Goal: Check status: Check status

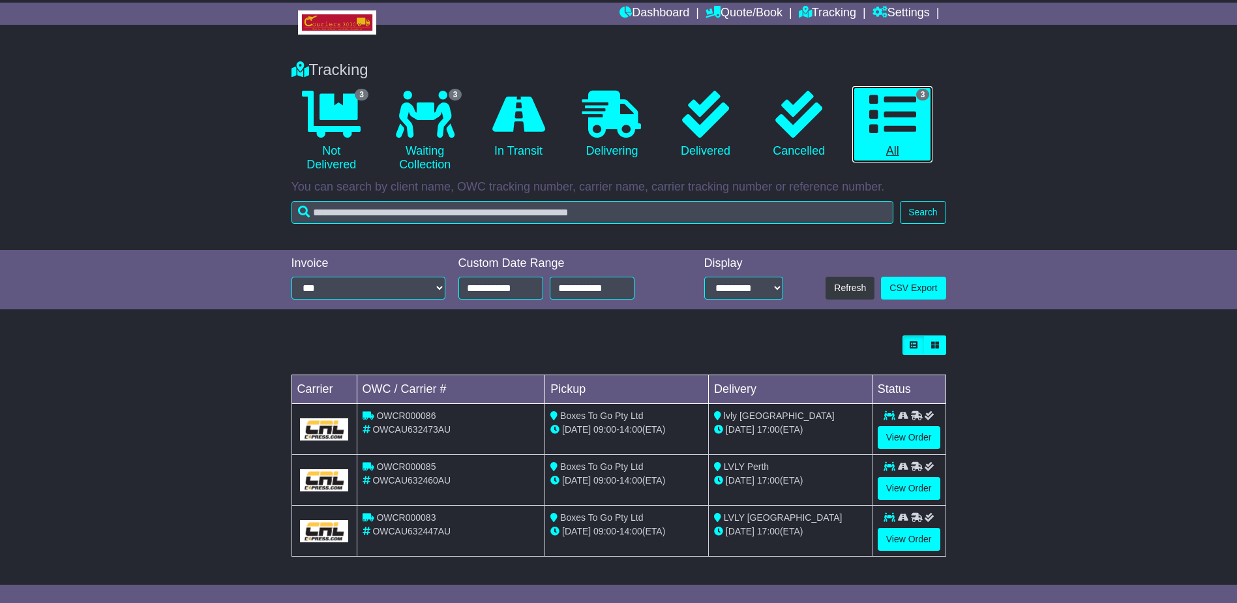
click at [889, 119] on icon at bounding box center [893, 114] width 47 height 47
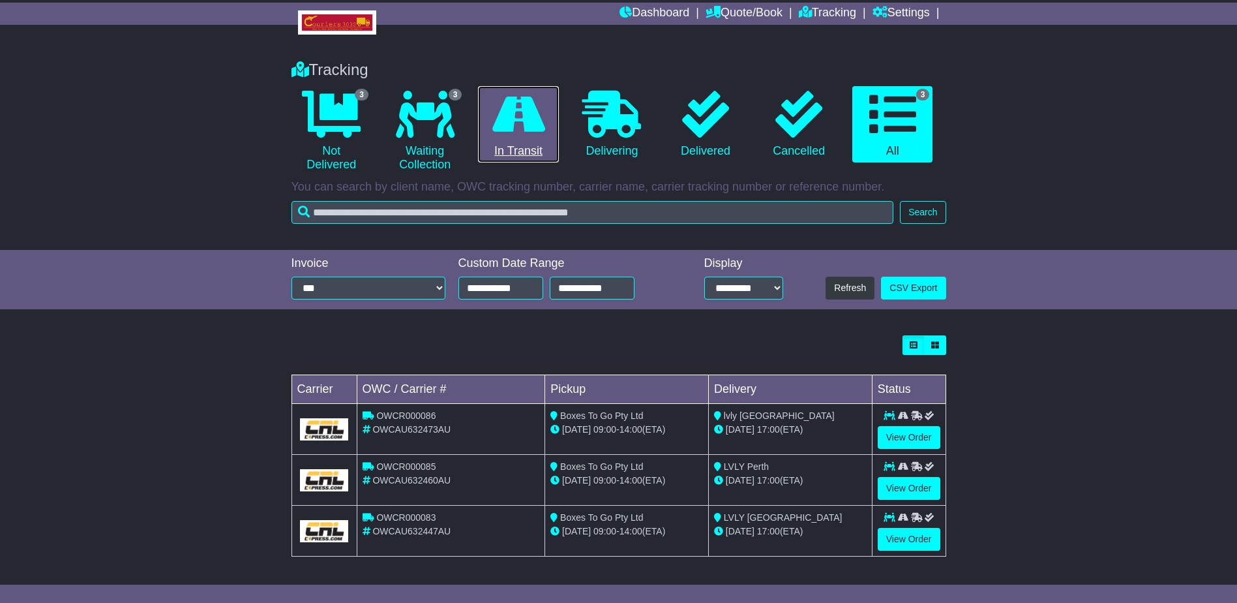
click at [513, 119] on icon at bounding box center [518, 114] width 53 height 47
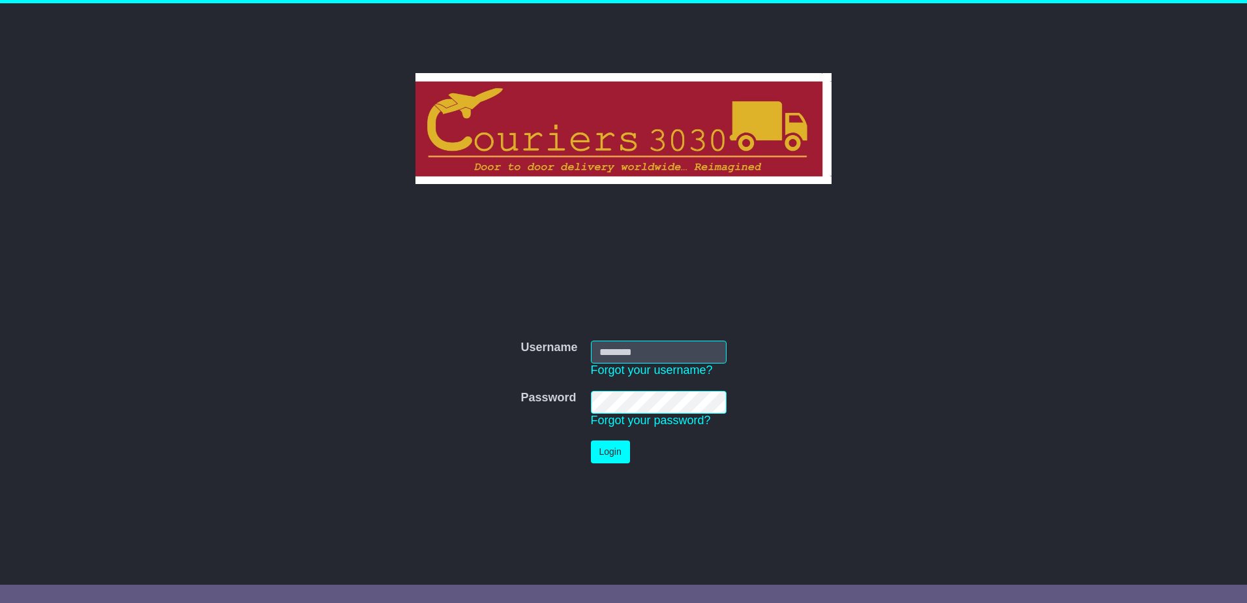
type input "********"
click at [620, 449] on button "Login" at bounding box center [610, 451] width 39 height 23
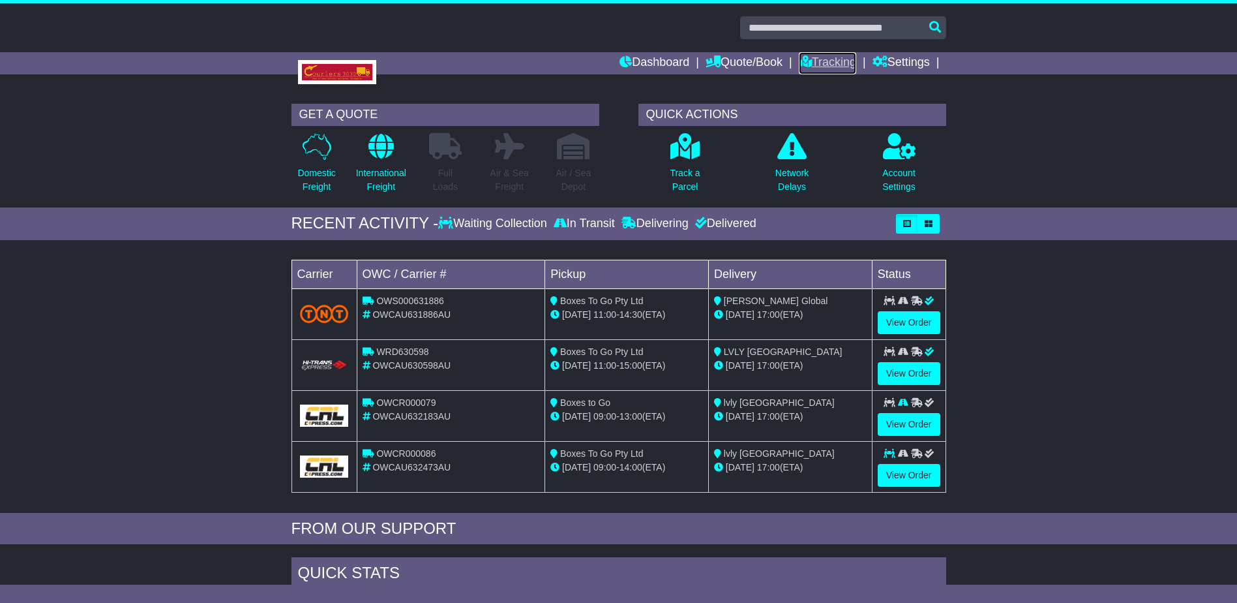
click at [823, 57] on link "Tracking" at bounding box center [827, 63] width 57 height 22
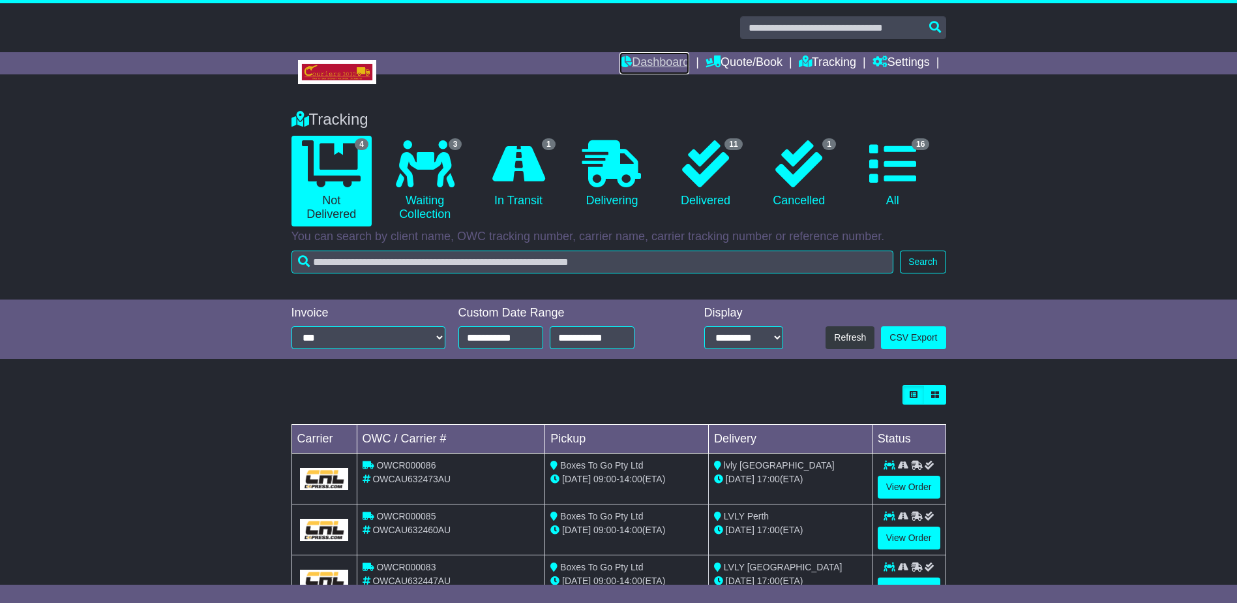
click at [636, 59] on link "Dashboard" at bounding box center [655, 63] width 70 height 22
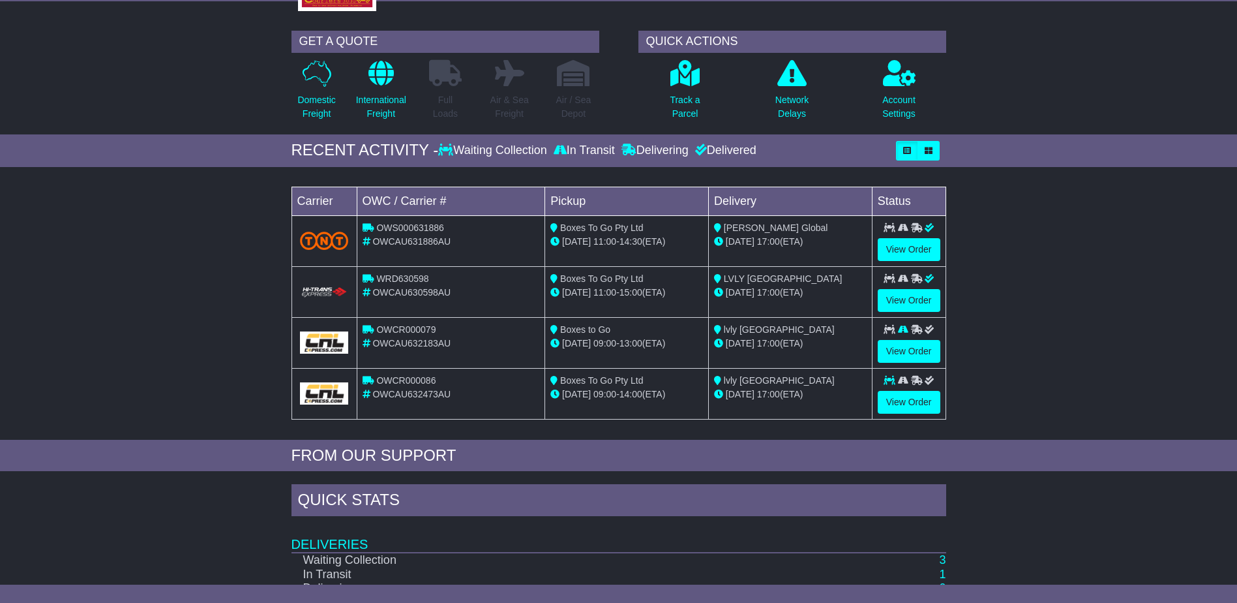
scroll to position [195, 0]
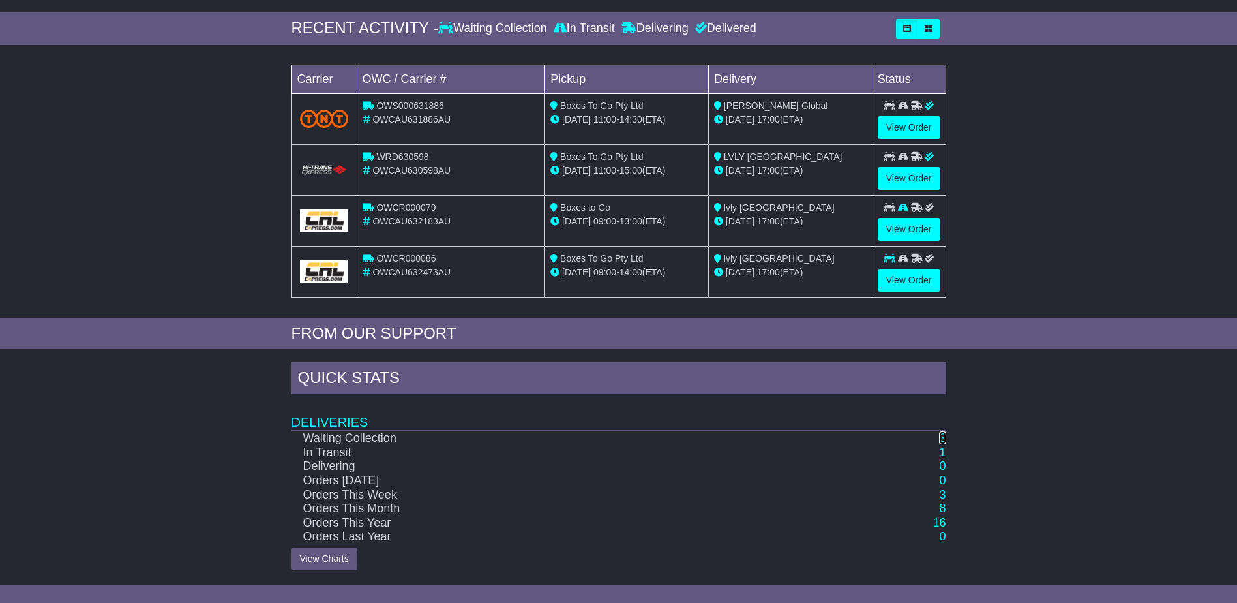
click at [941, 434] on link "3" at bounding box center [942, 437] width 7 height 13
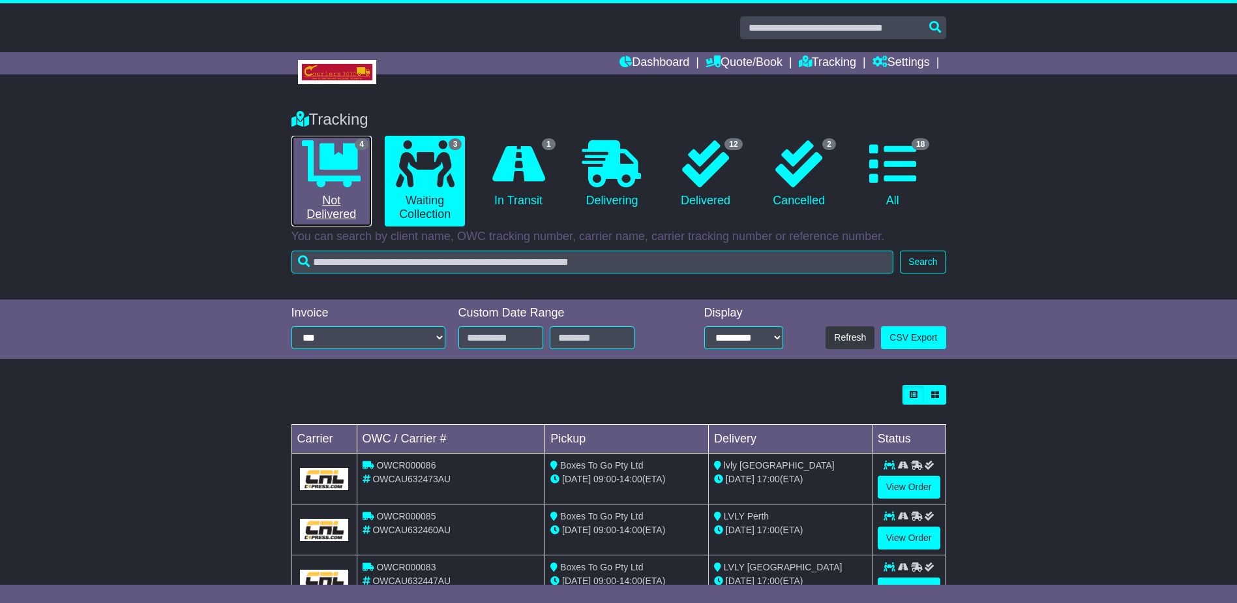
click at [342, 153] on icon at bounding box center [331, 163] width 59 height 47
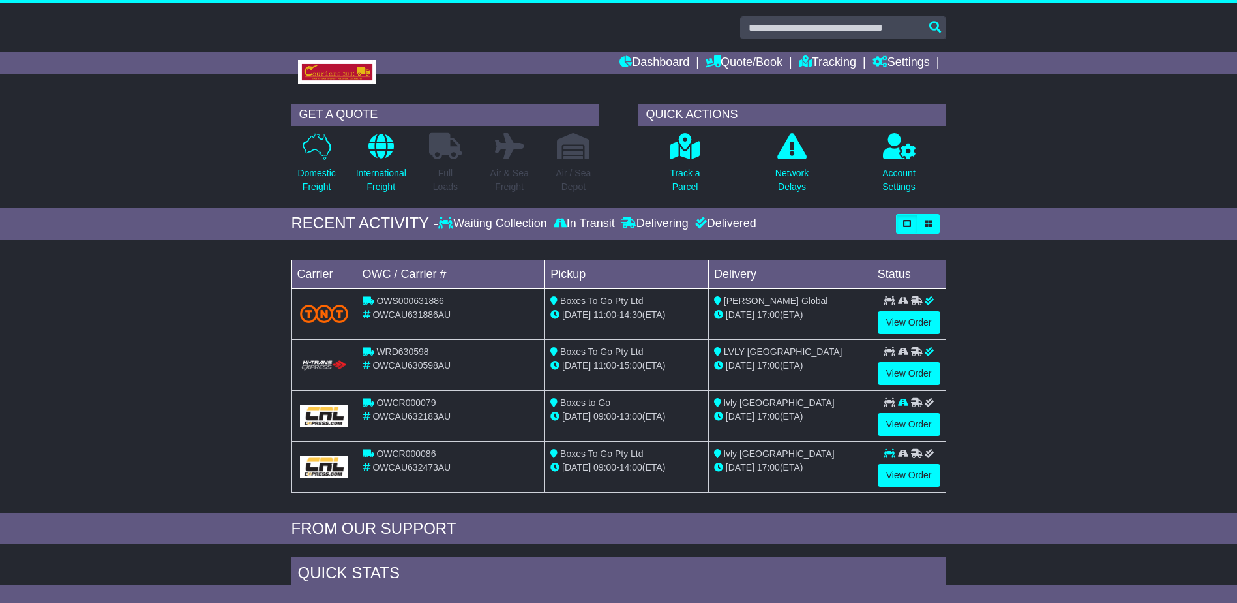
scroll to position [195, 0]
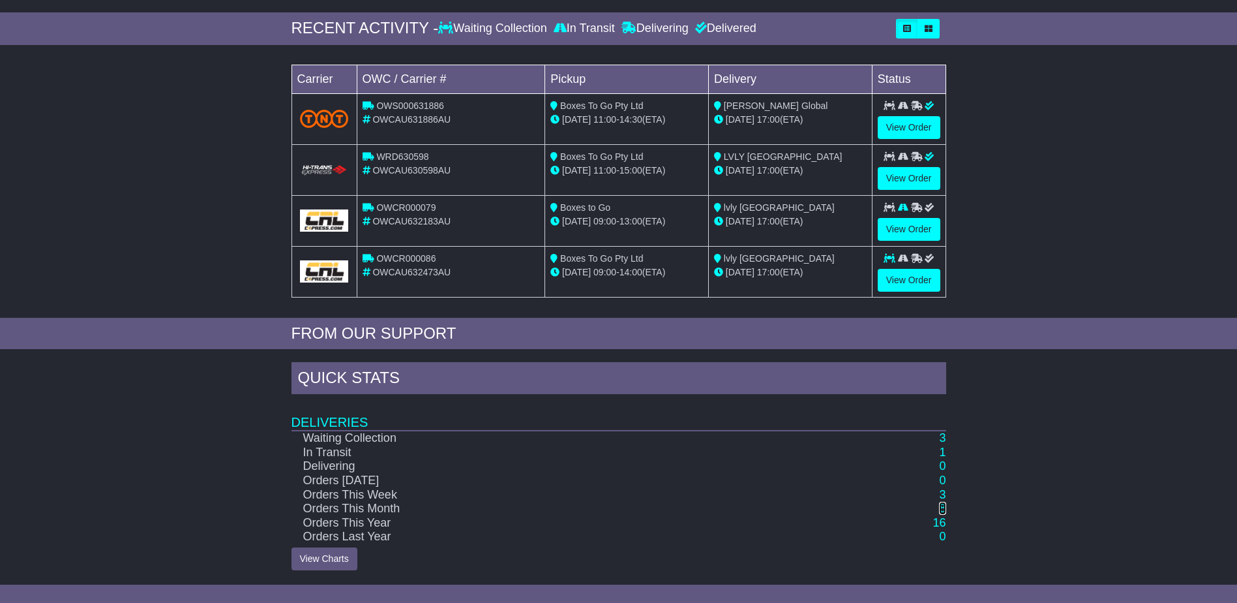
click at [943, 502] on link "8" at bounding box center [942, 508] width 7 height 13
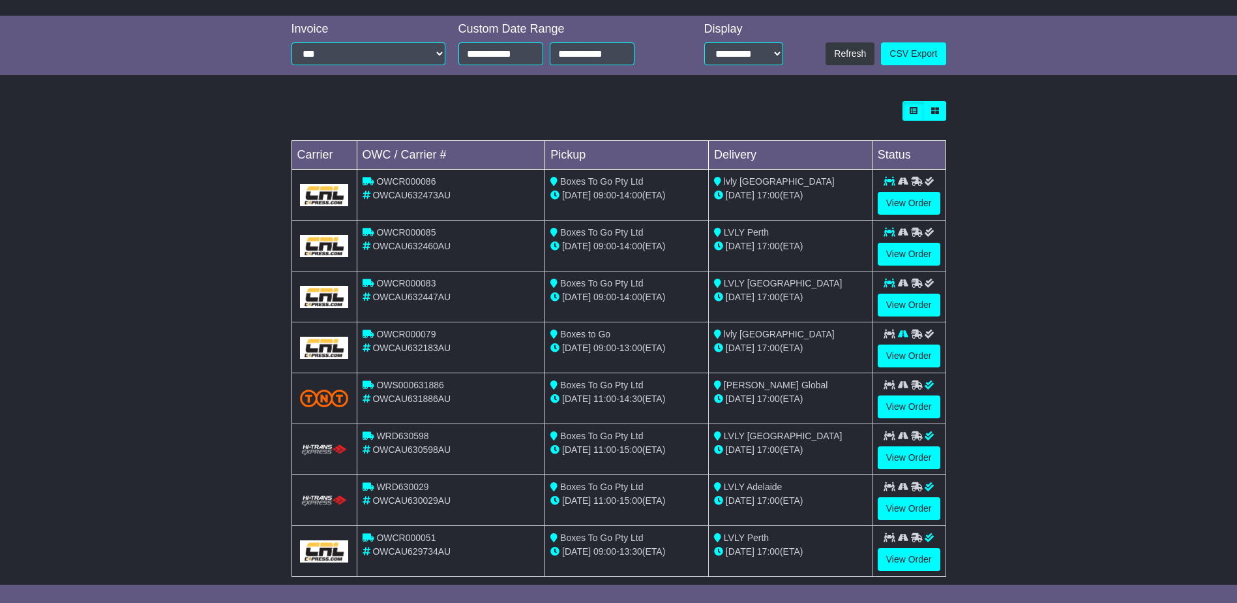
scroll to position [304, 0]
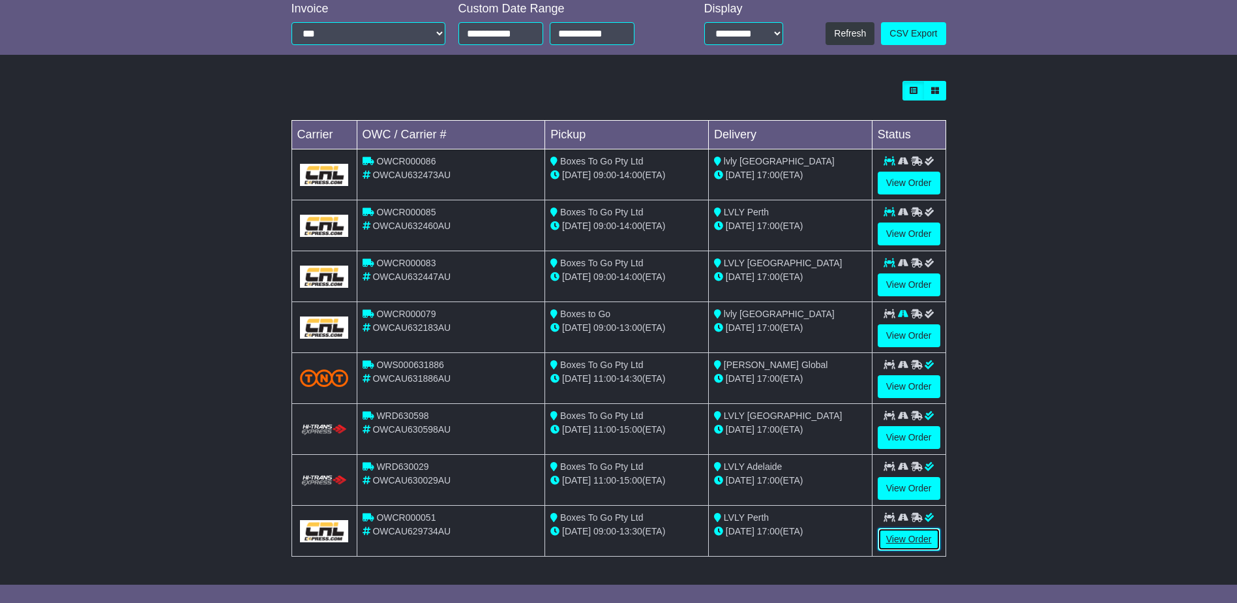
click at [907, 536] on link "View Order" at bounding box center [909, 539] width 63 height 23
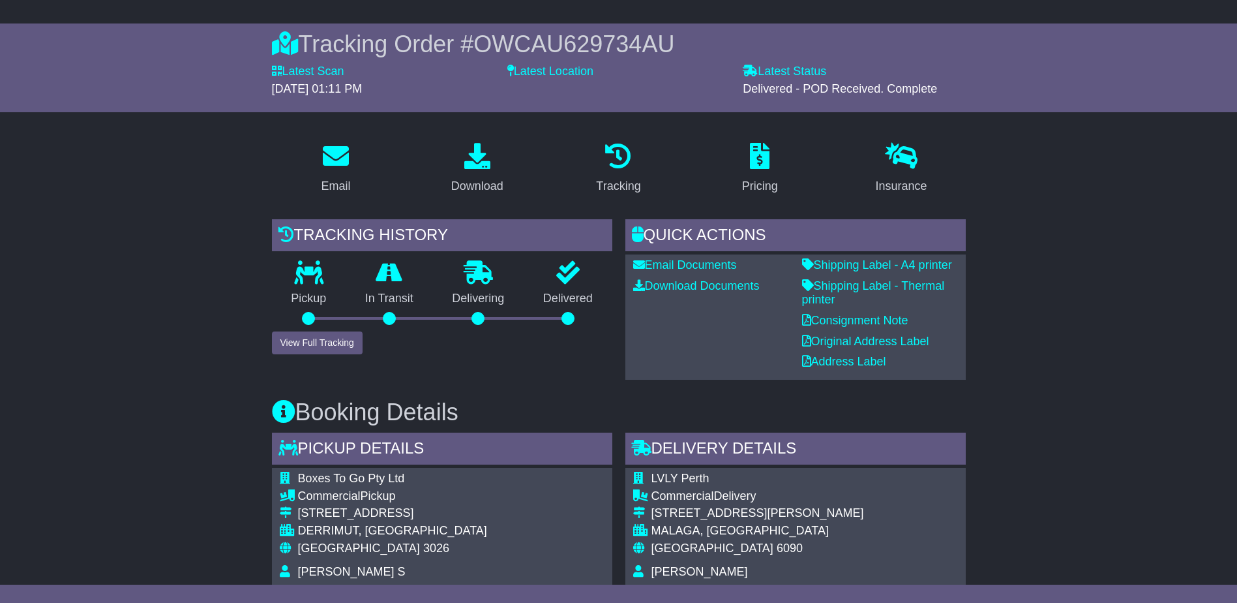
scroll to position [261, 0]
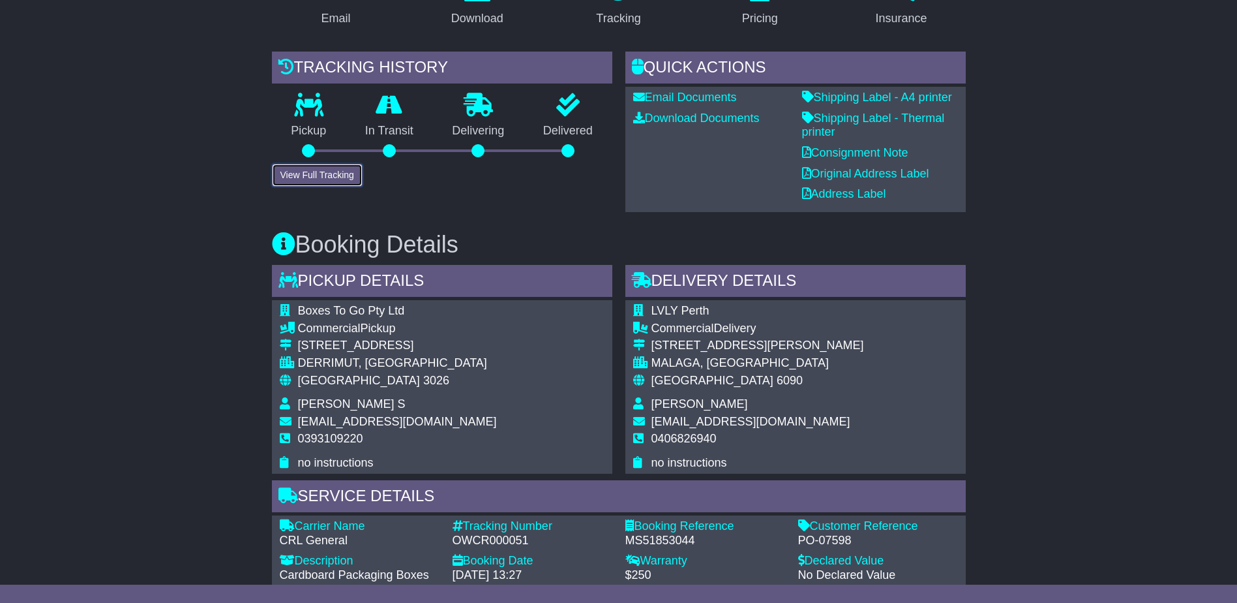
click at [329, 170] on button "View Full Tracking" at bounding box center [317, 175] width 91 height 23
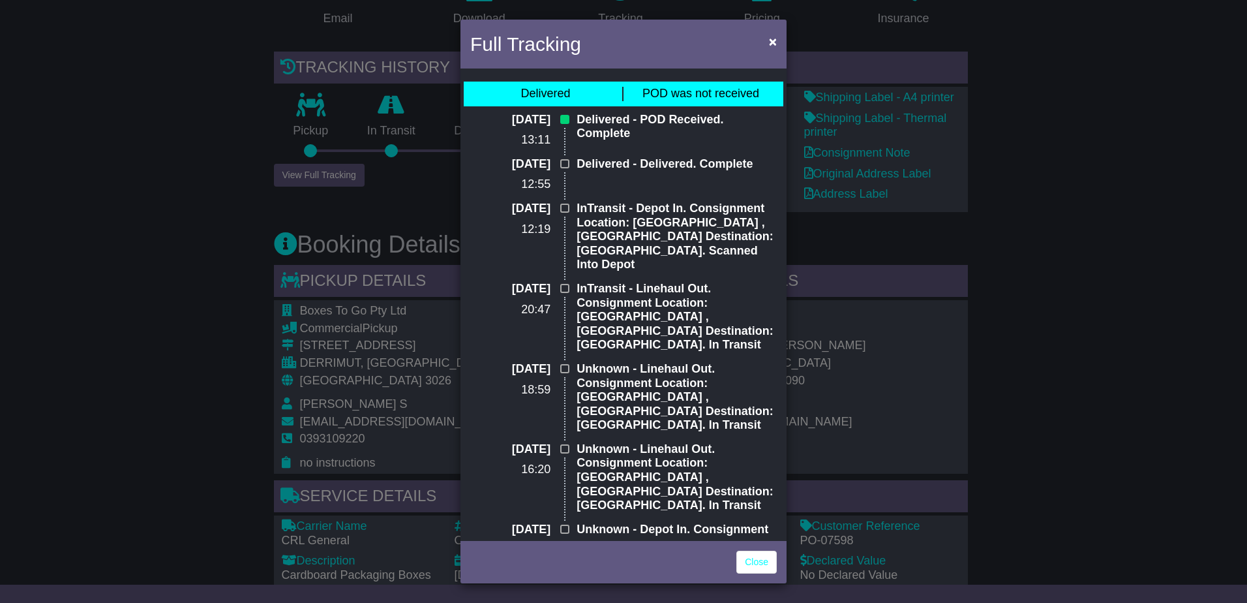
click at [142, 287] on div "Full Tracking × Delivered POD was not received [DATE] 13:11 Delivered - POD Rec…" at bounding box center [623, 301] width 1247 height 603
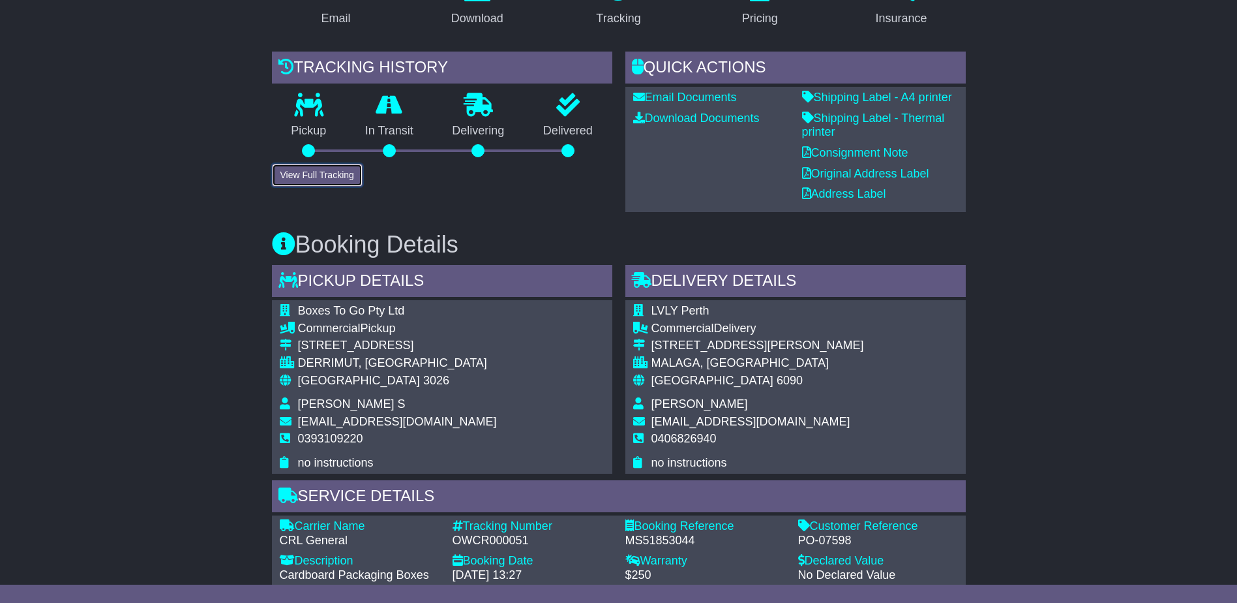
click at [329, 174] on button "View Full Tracking" at bounding box center [317, 175] width 91 height 23
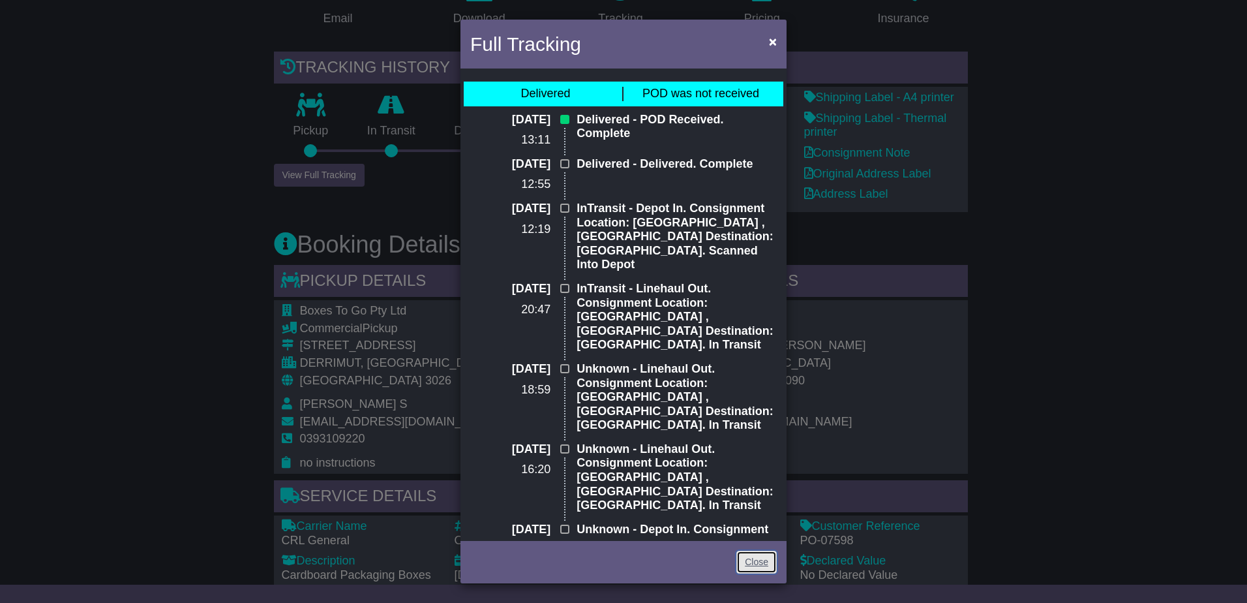
click at [760, 560] on link "Close" at bounding box center [756, 562] width 40 height 23
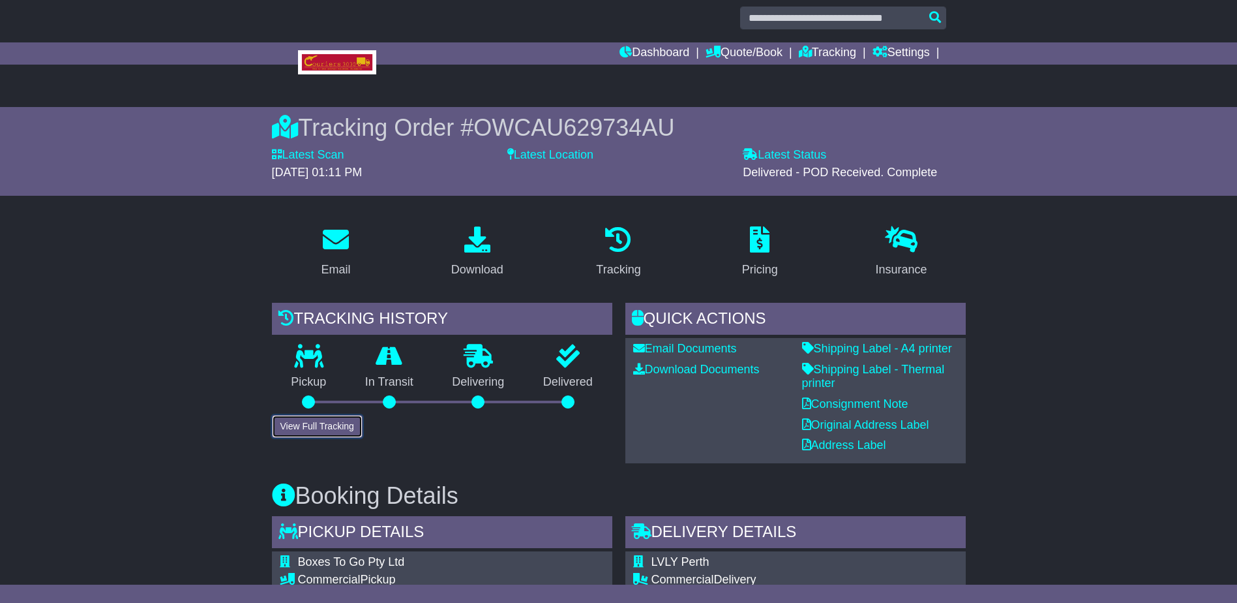
scroll to position [0, 0]
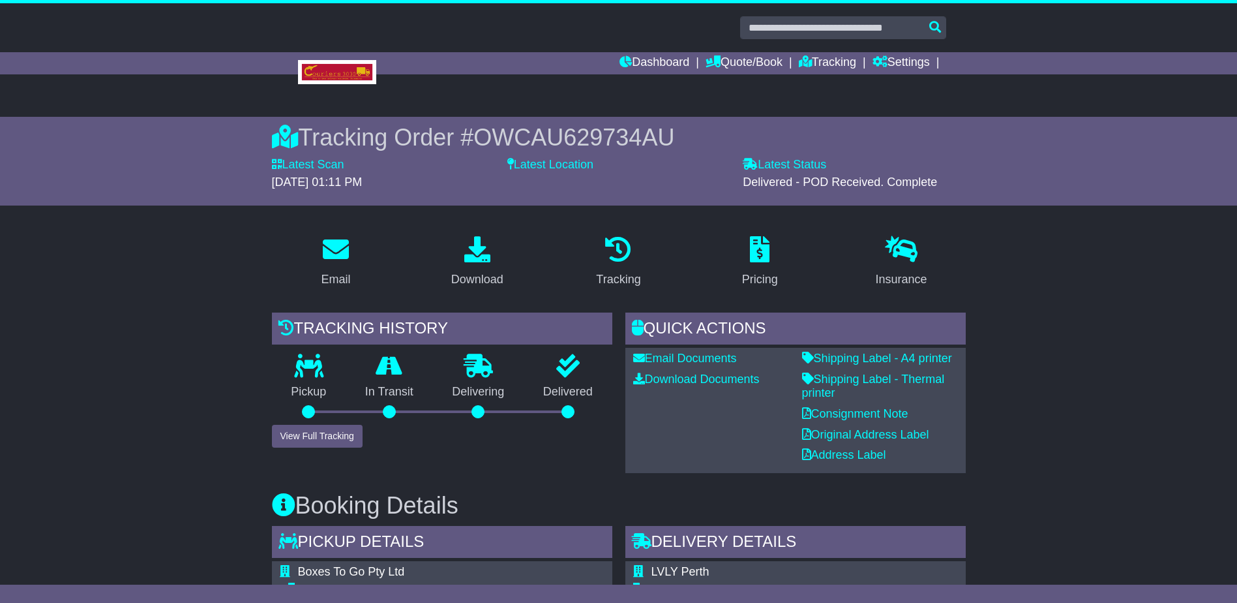
click at [673, 135] on div "Tracking Order # OWCAU629734AU" at bounding box center [619, 137] width 694 height 28
click at [313, 434] on button "View Full Tracking" at bounding box center [317, 436] width 91 height 23
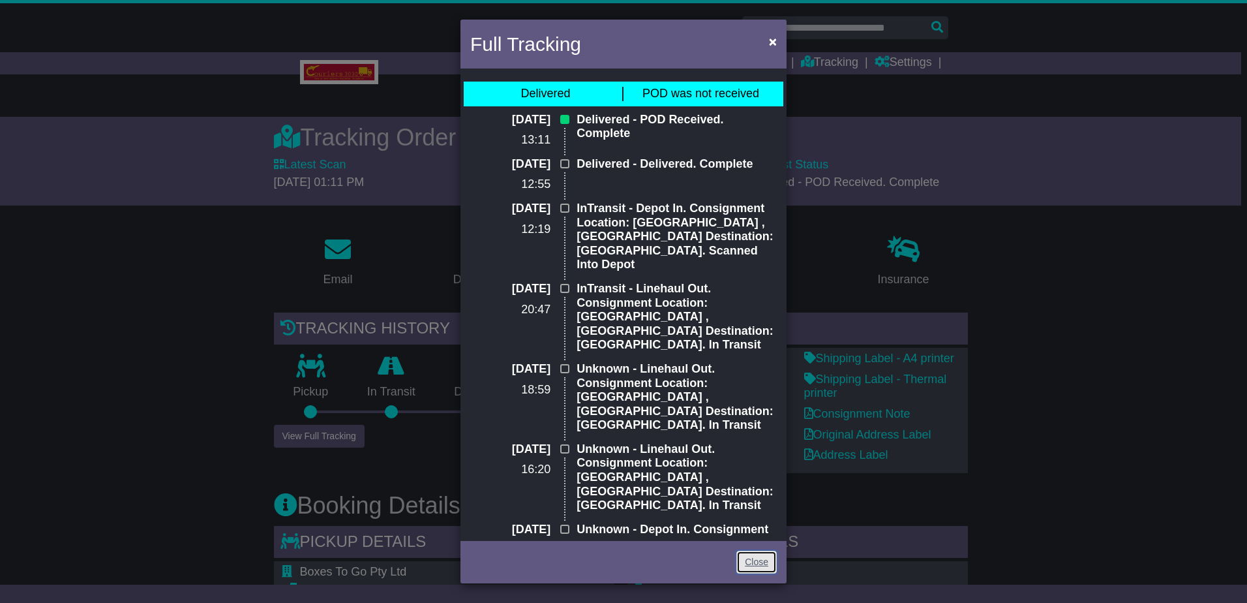
click at [752, 562] on link "Close" at bounding box center [756, 562] width 40 height 23
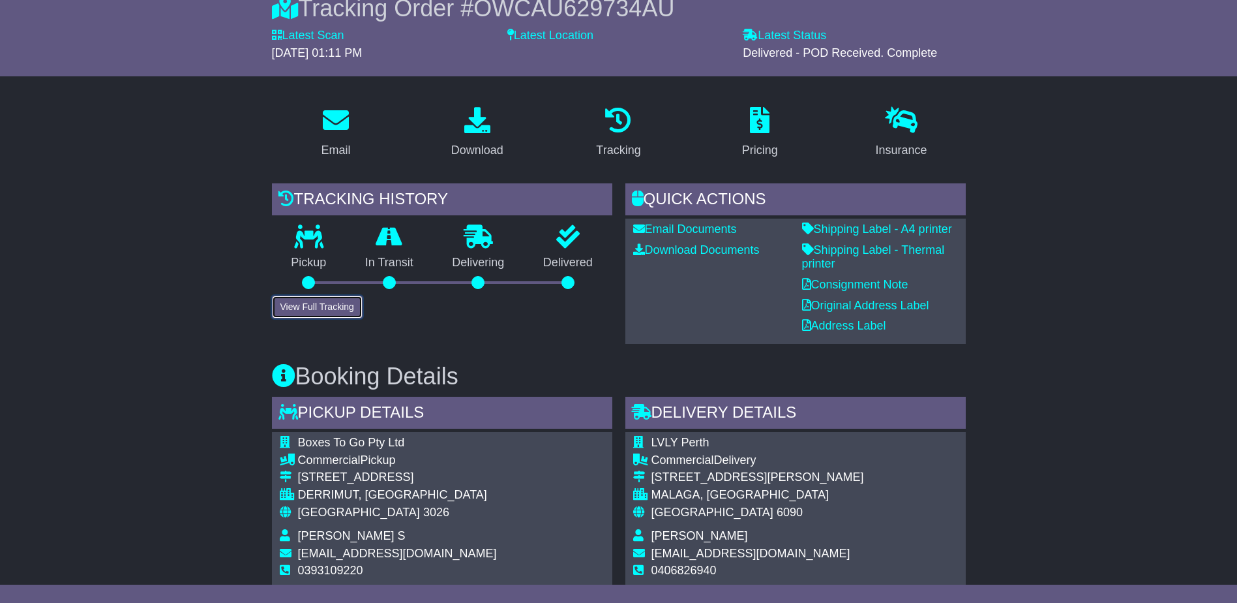
scroll to position [130, 0]
click at [481, 126] on icon at bounding box center [477, 119] width 26 height 26
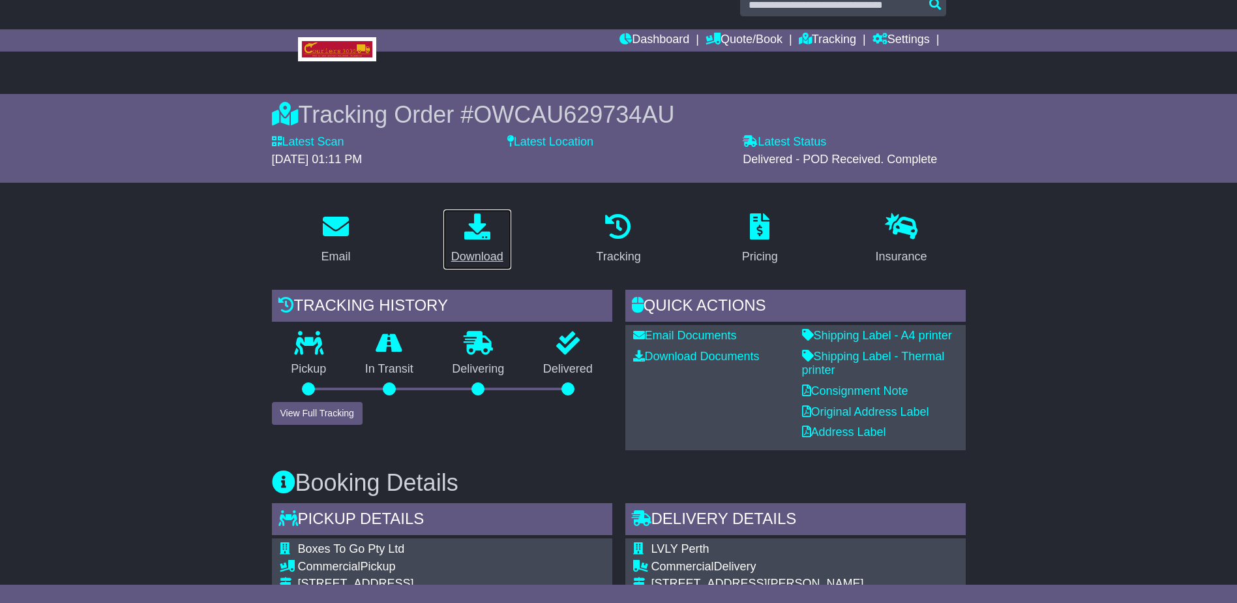
scroll to position [0, 0]
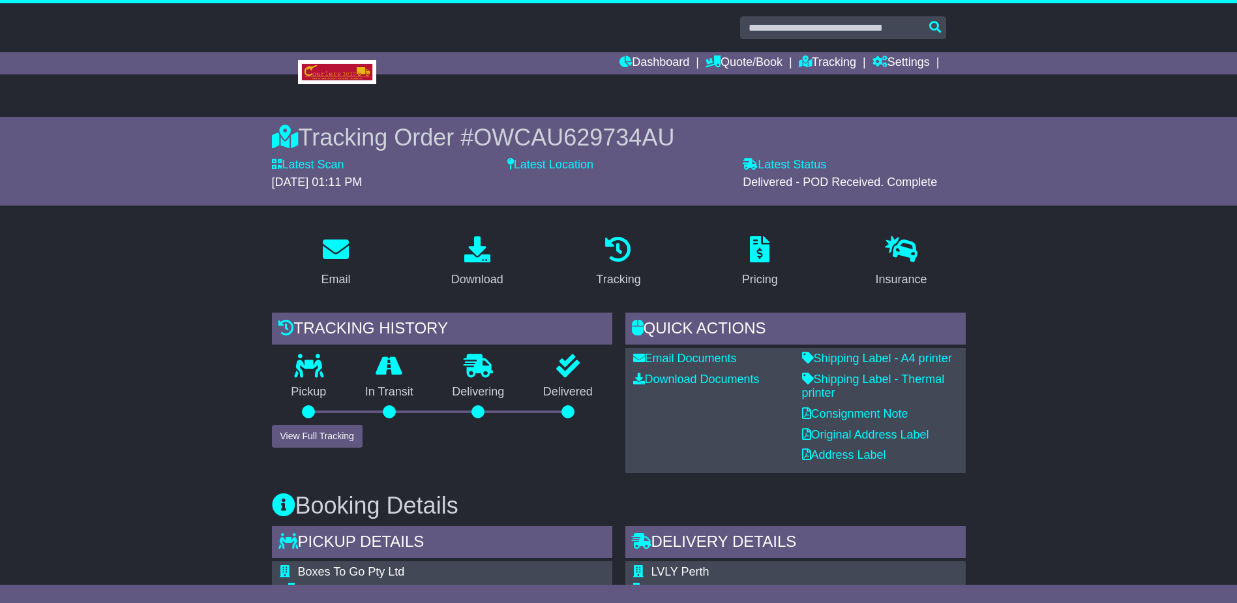
click at [676, 134] on div "Tracking Order # OWCAU629734AU" at bounding box center [619, 137] width 694 height 28
drag, startPoint x: 675, startPoint y: 134, endPoint x: 481, endPoint y: 134, distance: 193.7
click at [481, 134] on div "Tracking Order # OWCAU629734AU" at bounding box center [619, 137] width 694 height 28
copy span "OWCAU629734AU"
